Goal: Navigation & Orientation: Find specific page/section

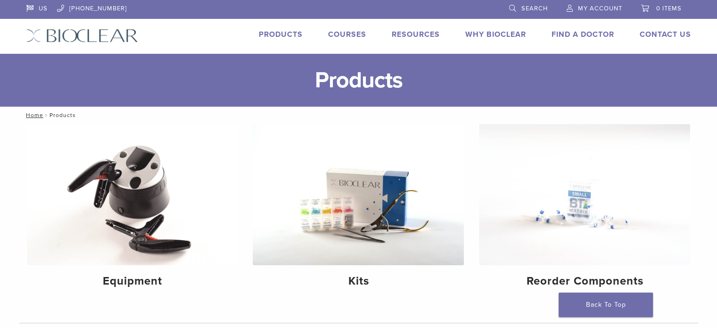
click at [579, 36] on link "Find A Doctor" at bounding box center [582, 34] width 63 height 9
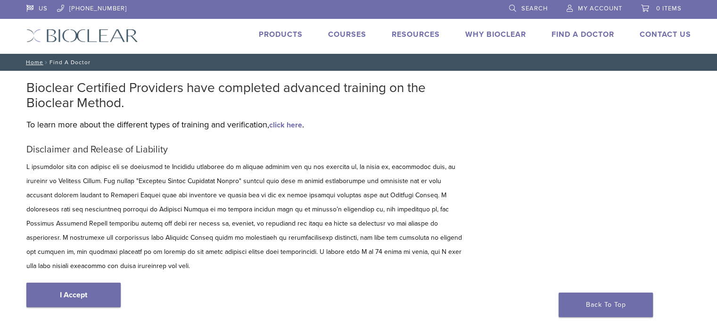
scroll to position [47, 0]
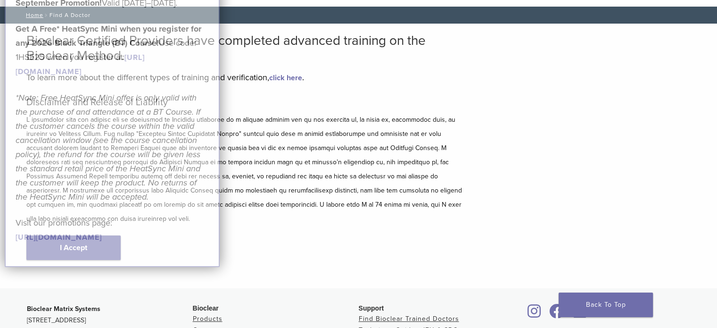
click at [98, 204] on p "*Note: Free HeatSync Mini offer is only valid with the purchase of and attendan…" at bounding box center [112, 146] width 193 height 113
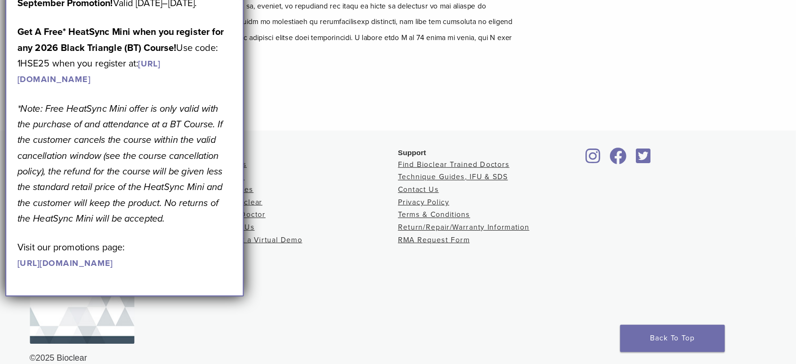
scroll to position [181, 0]
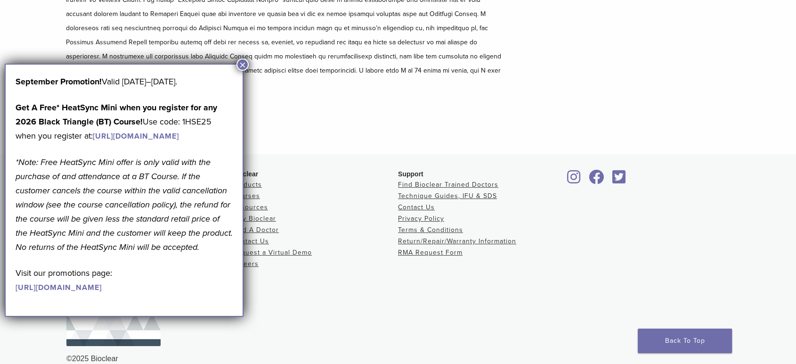
click at [245, 63] on button "×" at bounding box center [243, 64] width 12 height 12
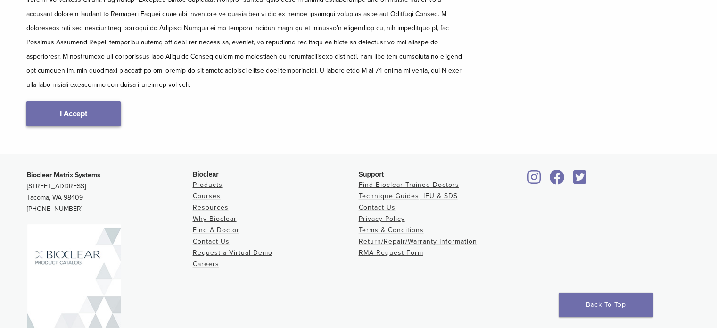
click at [72, 101] on link "I Accept" at bounding box center [73, 113] width 94 height 25
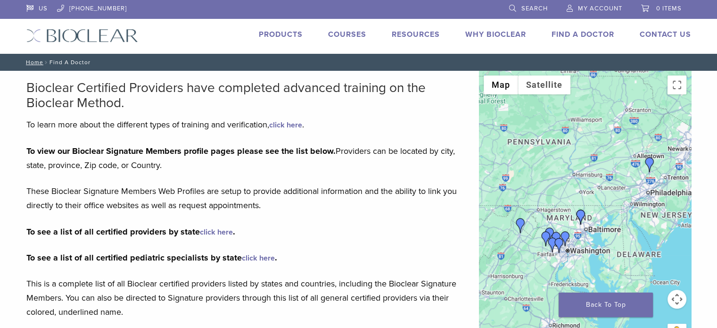
click at [272, 30] on link "Products" at bounding box center [281, 34] width 44 height 9
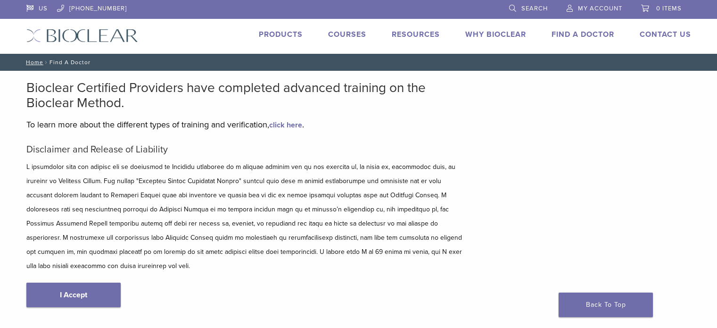
scroll to position [165, 0]
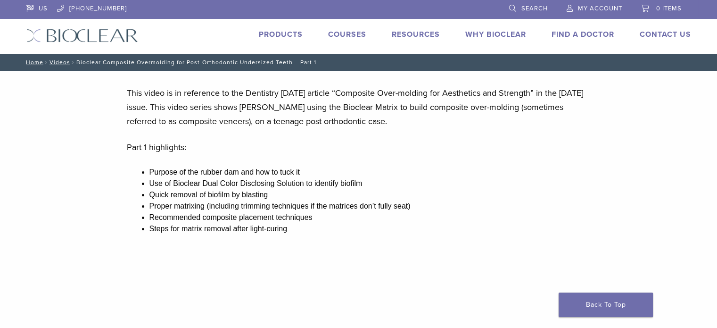
click at [504, 35] on link "Why Bioclear" at bounding box center [495, 34] width 61 height 9
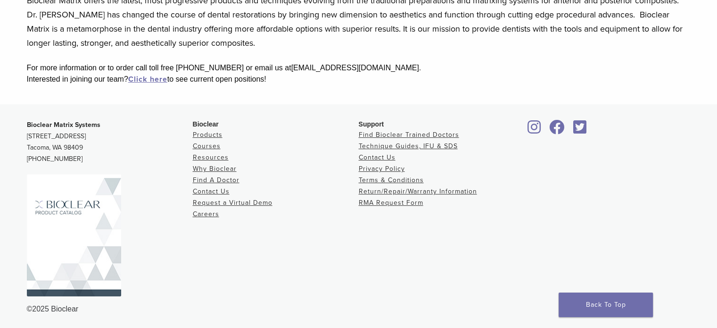
scroll to position [287, 0]
